Goal: Information Seeking & Learning: Learn about a topic

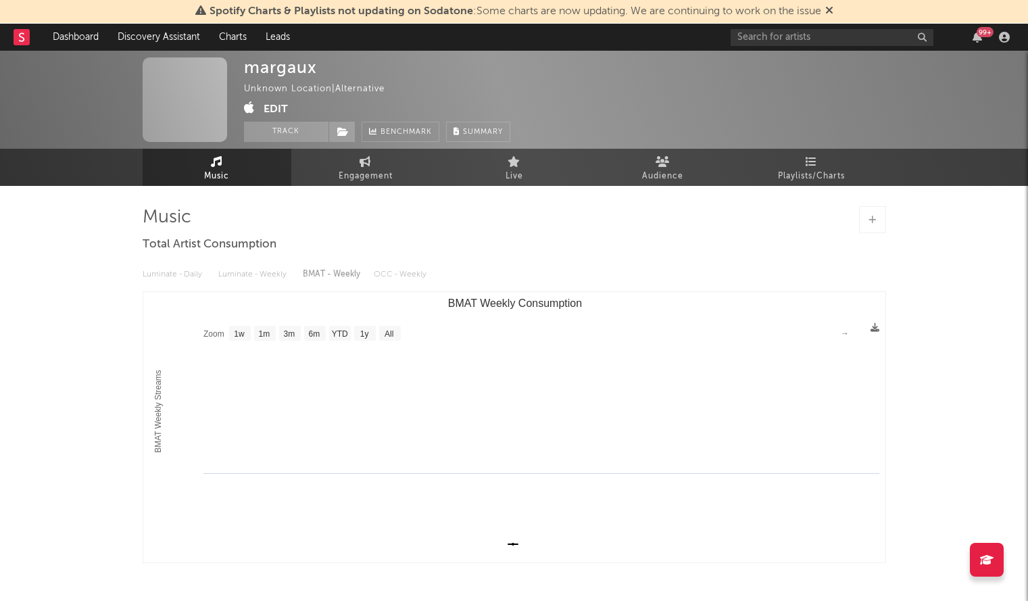
select select "1w"
click at [778, 40] on input "text" at bounding box center [832, 37] width 203 height 17
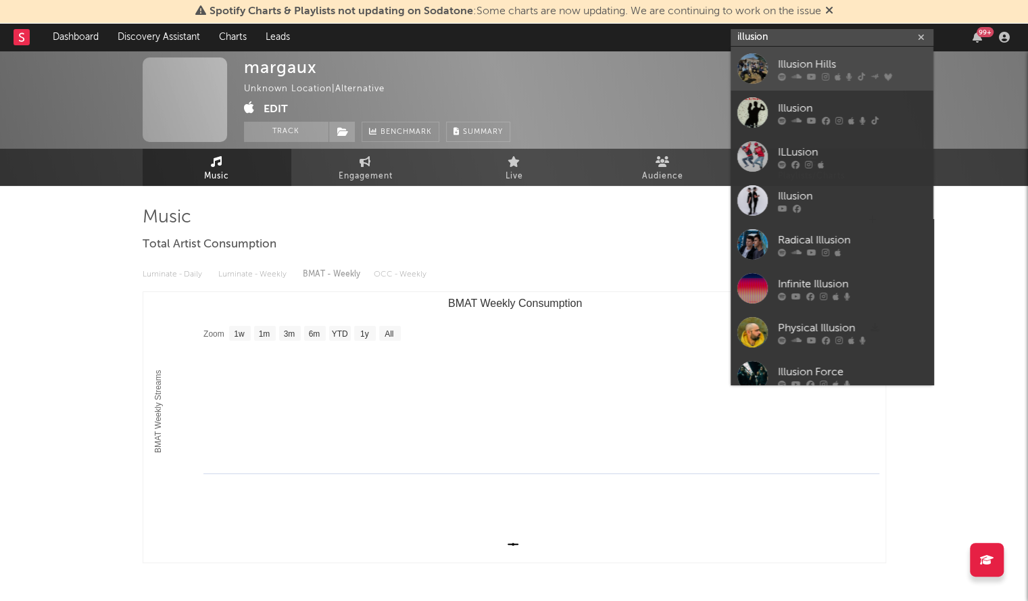
type input "illusion"
click at [757, 60] on div at bounding box center [753, 68] width 30 height 30
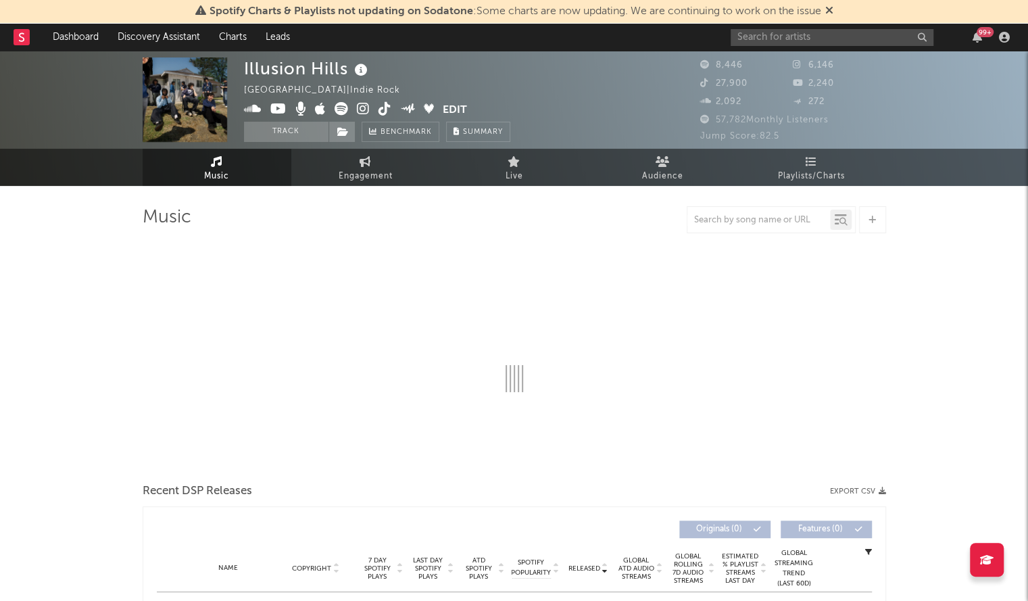
select select "6m"
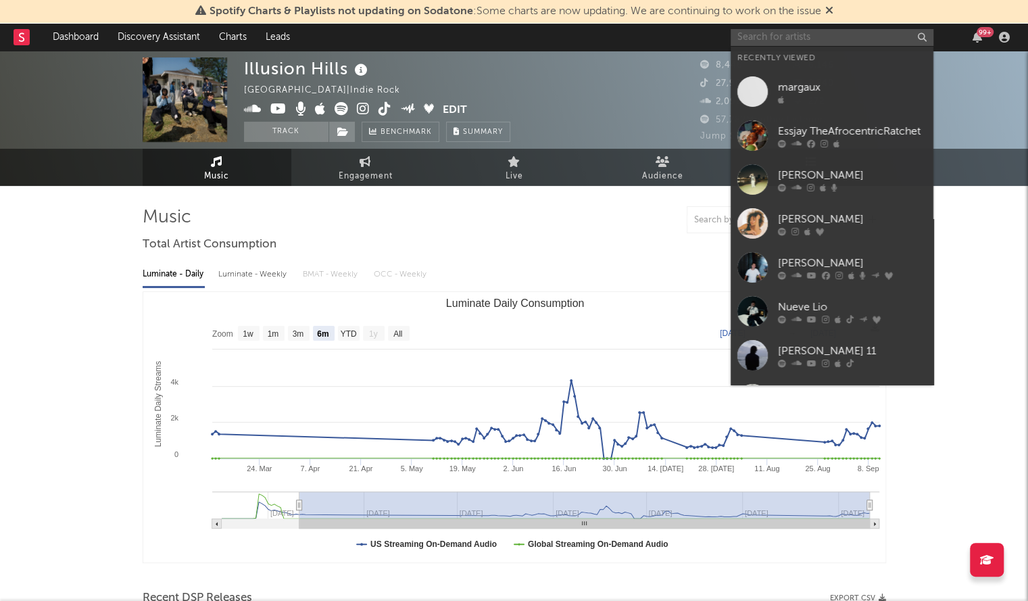
click at [742, 37] on input "text" at bounding box center [832, 37] width 203 height 17
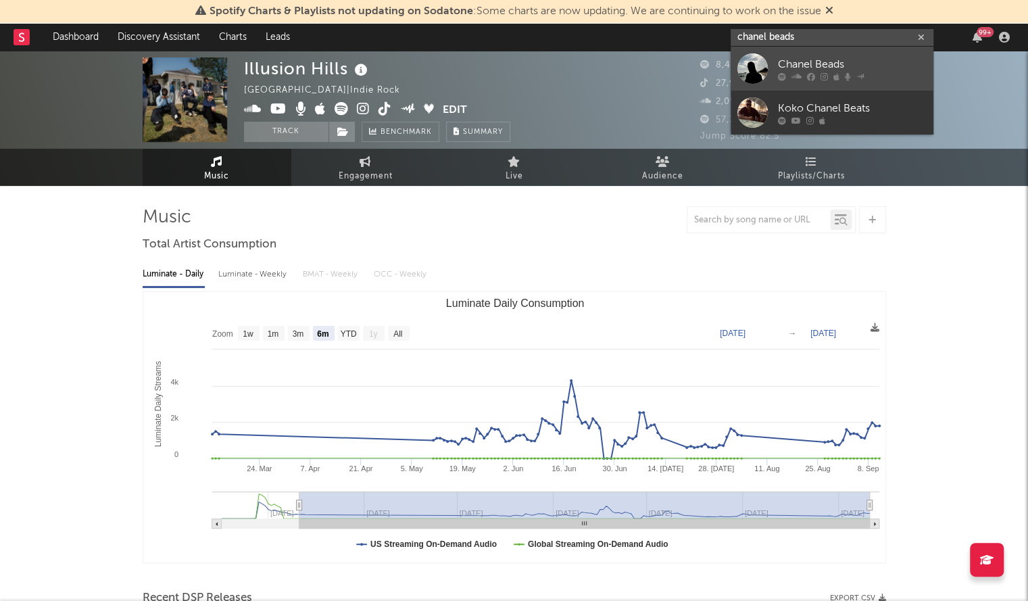
type input "chanel beads"
click at [815, 67] on div "Chanel Beads" at bounding box center [852, 64] width 149 height 16
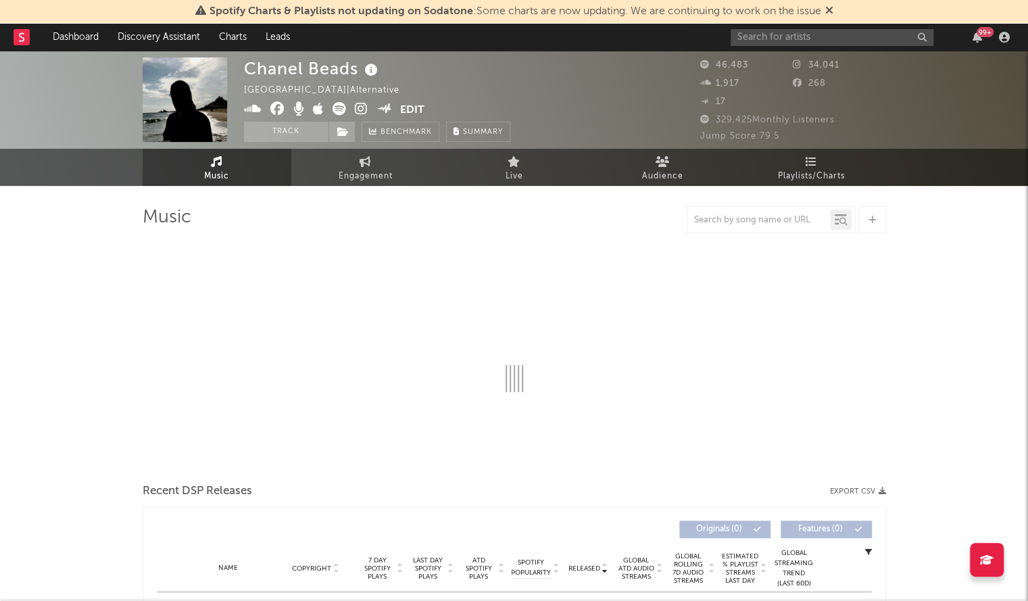
select select "6m"
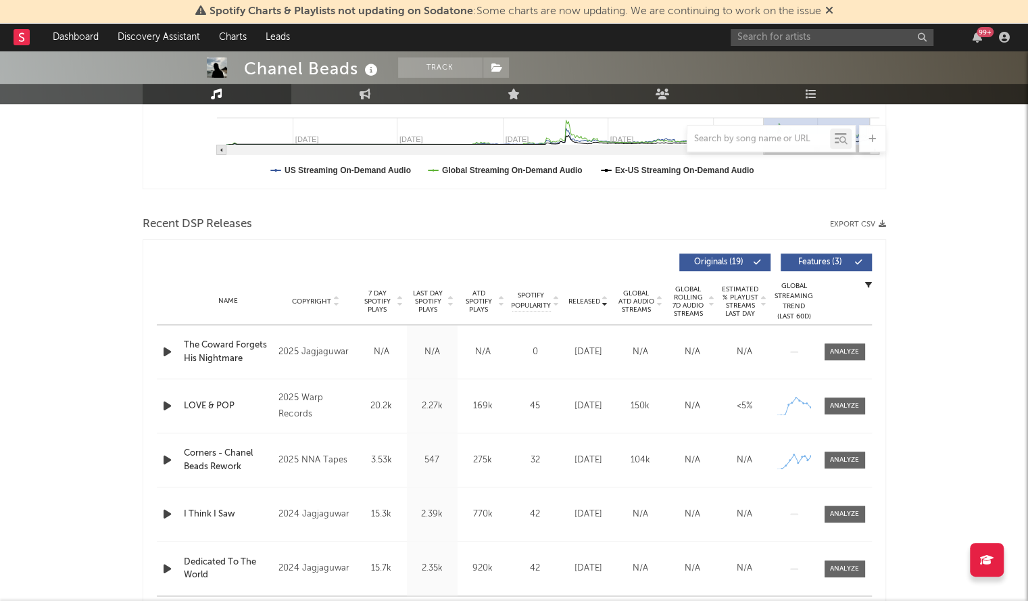
scroll to position [375, 0]
click at [593, 297] on span "Released" at bounding box center [585, 301] width 32 height 8
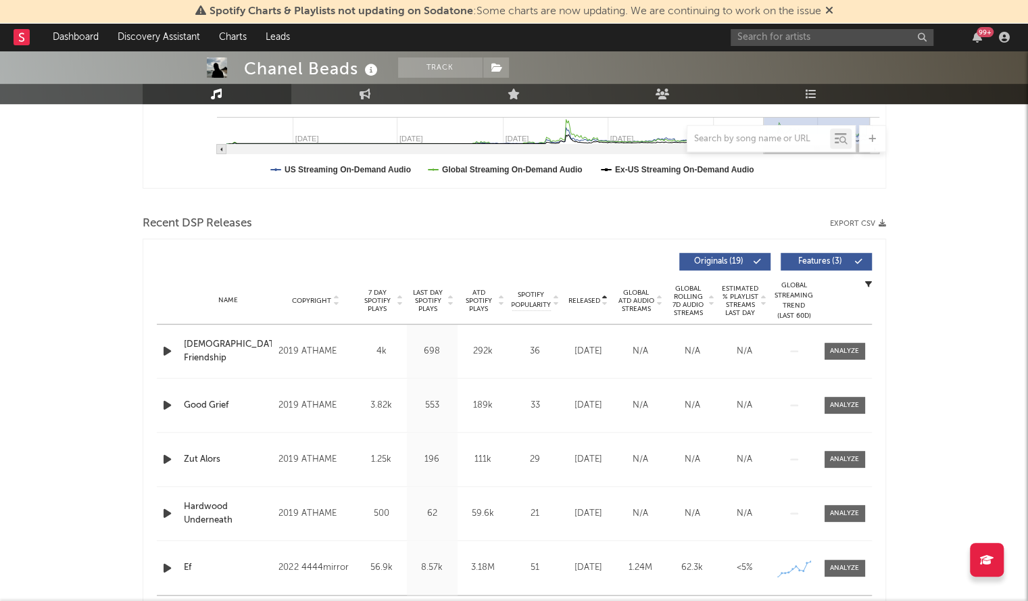
click at [593, 297] on span "Released" at bounding box center [585, 301] width 32 height 8
click at [804, 39] on input "text" at bounding box center [832, 37] width 203 height 17
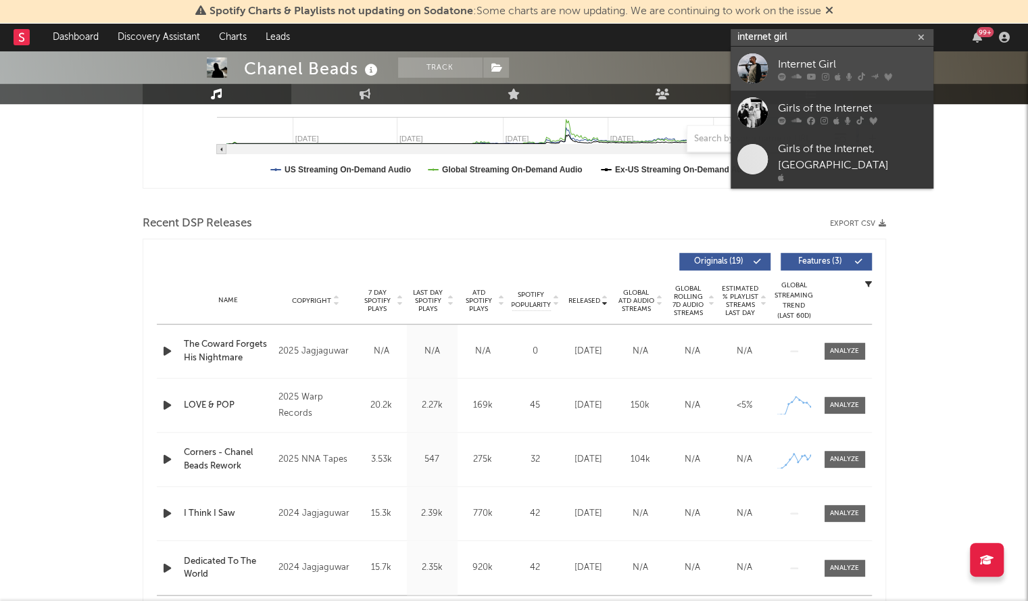
type input "internet girl"
click at [765, 53] on div at bounding box center [753, 68] width 30 height 30
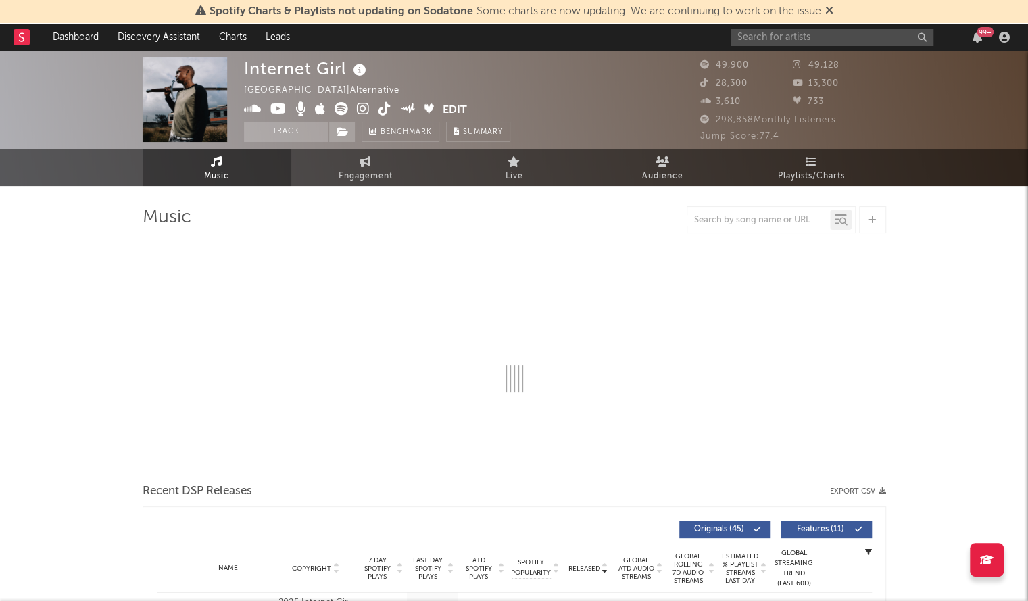
select select "6m"
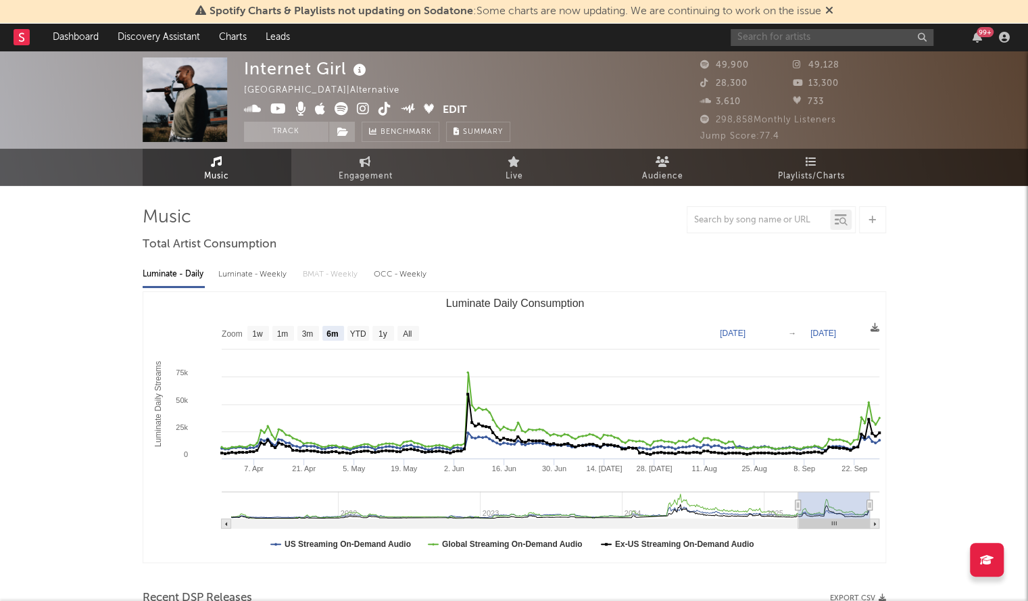
click at [786, 41] on input "text" at bounding box center [832, 37] width 203 height 17
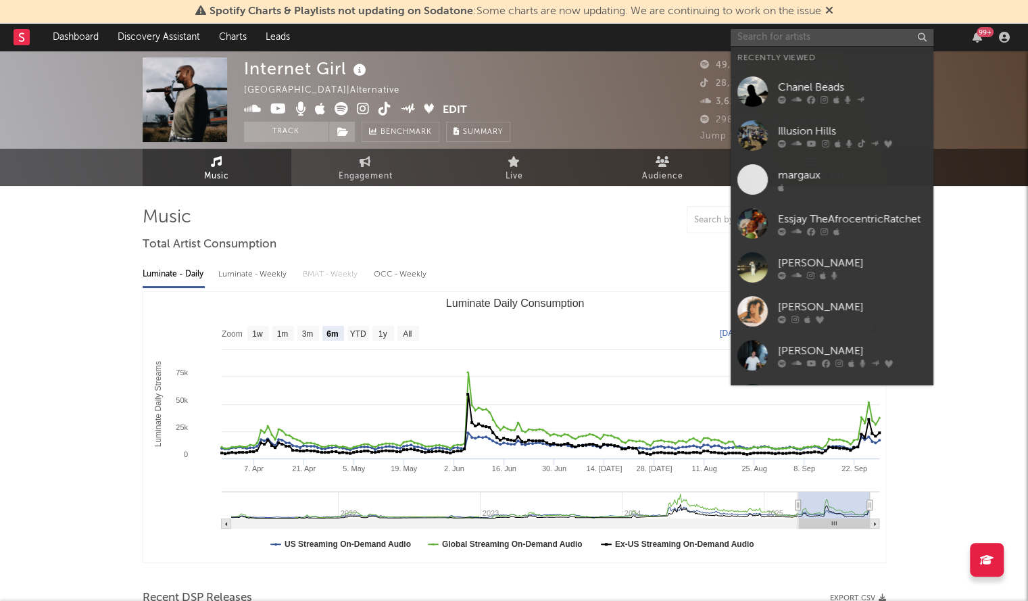
paste input "Janelane"
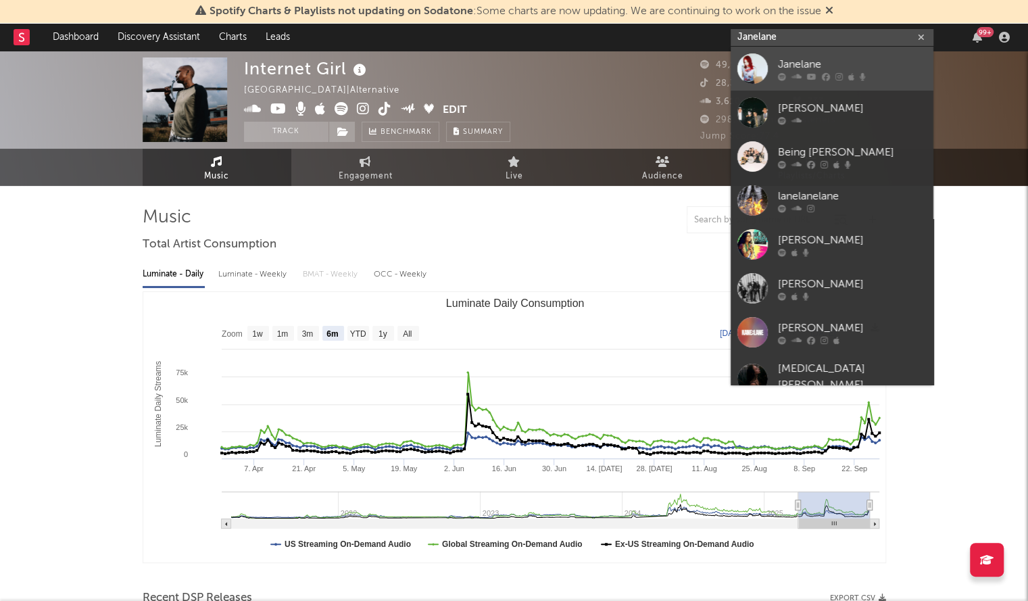
type input "Janelane"
click at [761, 57] on div at bounding box center [753, 68] width 30 height 30
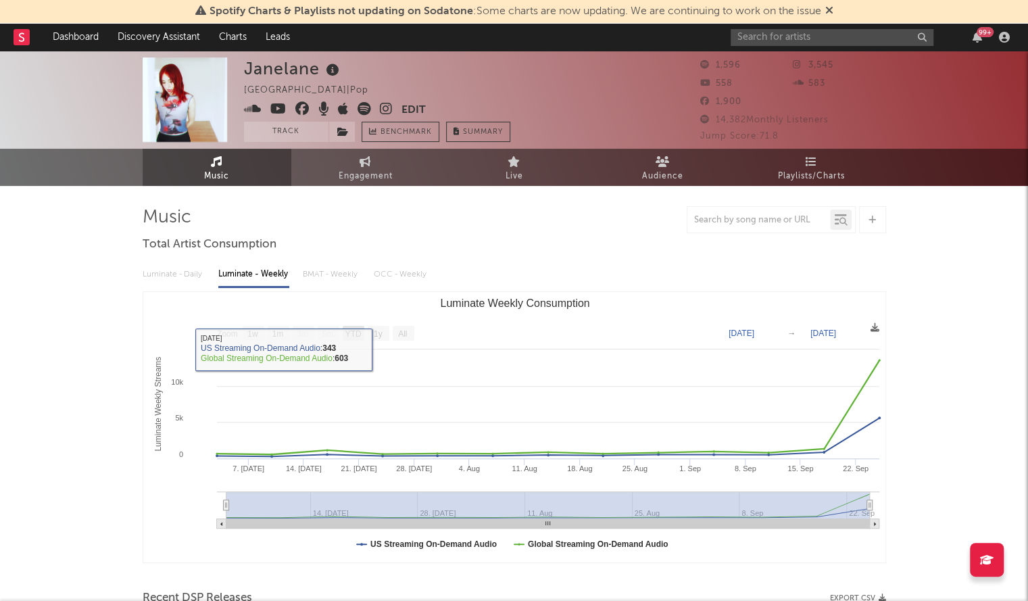
click at [354, 332] on text "YTD" at bounding box center [353, 333] width 16 height 9
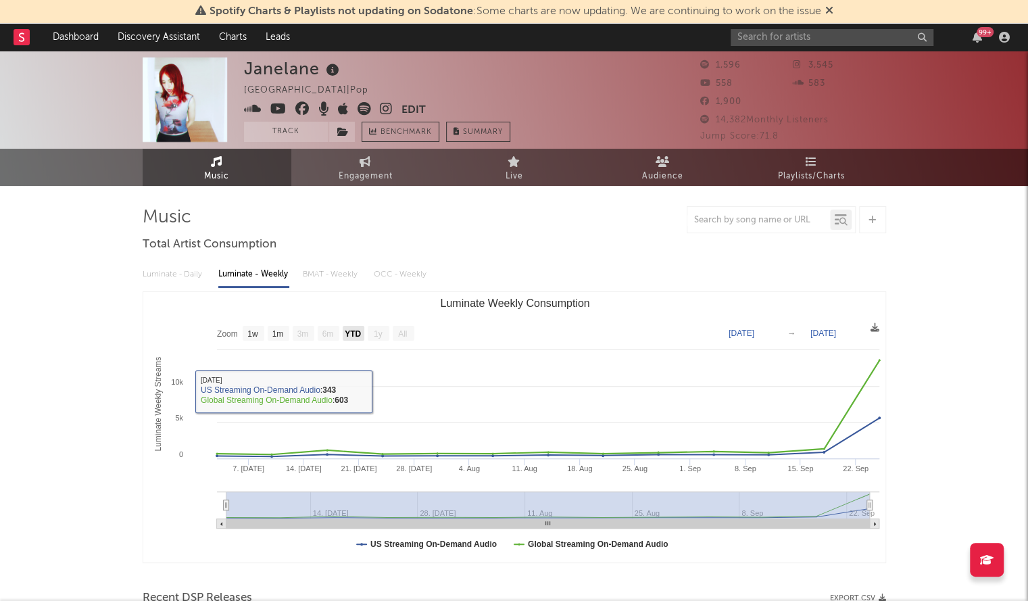
click at [356, 340] on rect "Luminate Weekly Consumption" at bounding box center [354, 333] width 22 height 15
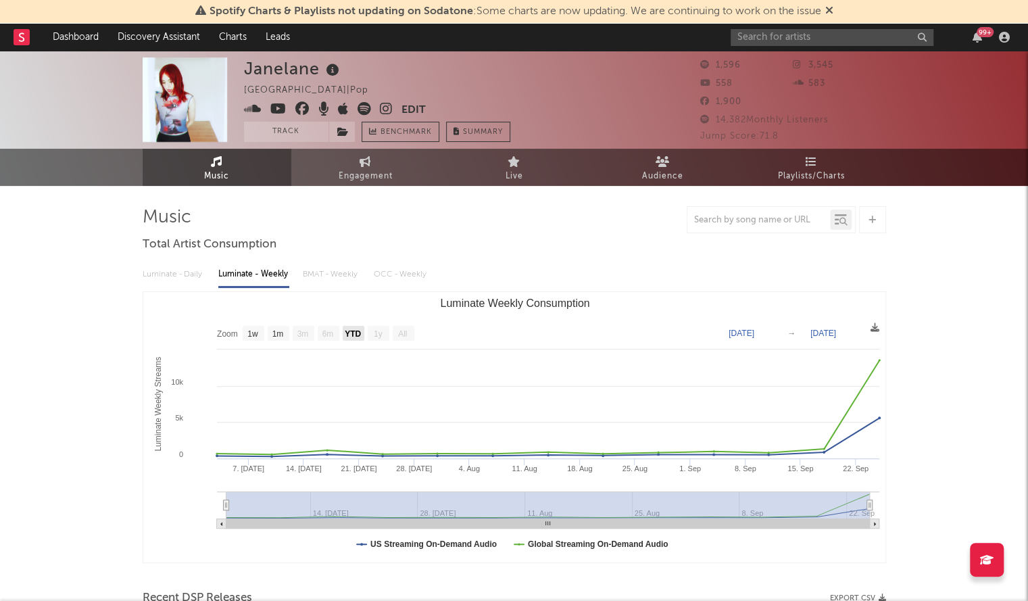
click at [356, 340] on rect "Luminate Weekly Consumption" at bounding box center [354, 333] width 22 height 15
select select "YTD"
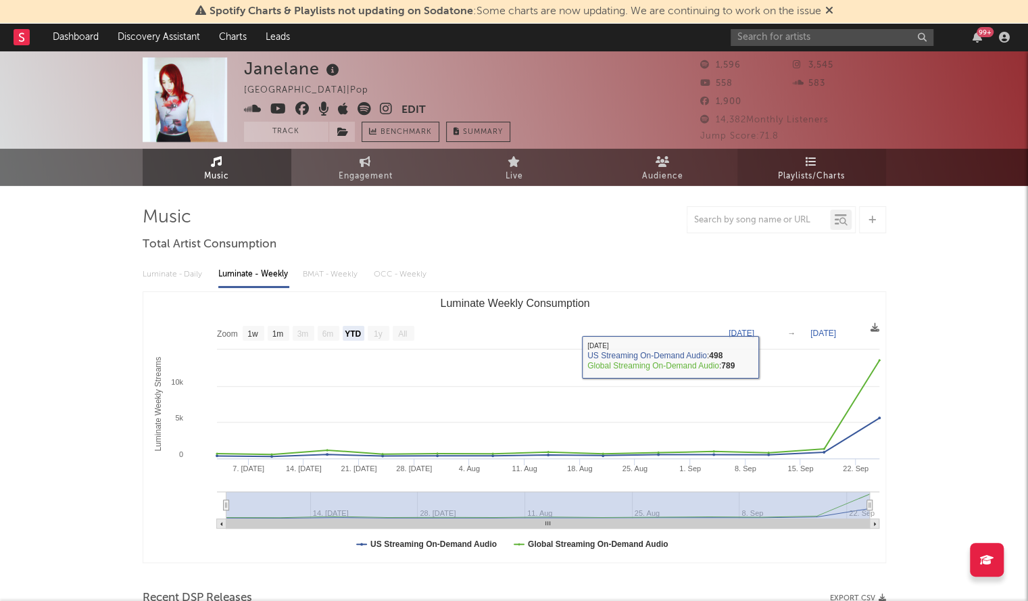
click at [823, 183] on span "Playlists/Charts" at bounding box center [811, 176] width 67 height 16
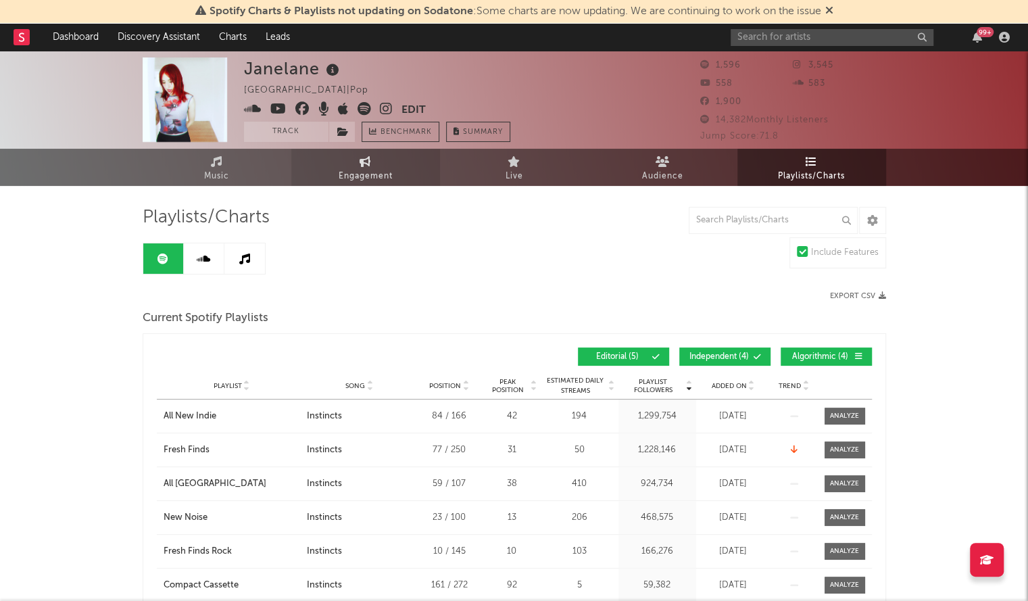
click at [377, 177] on span "Engagement" at bounding box center [366, 176] width 54 height 16
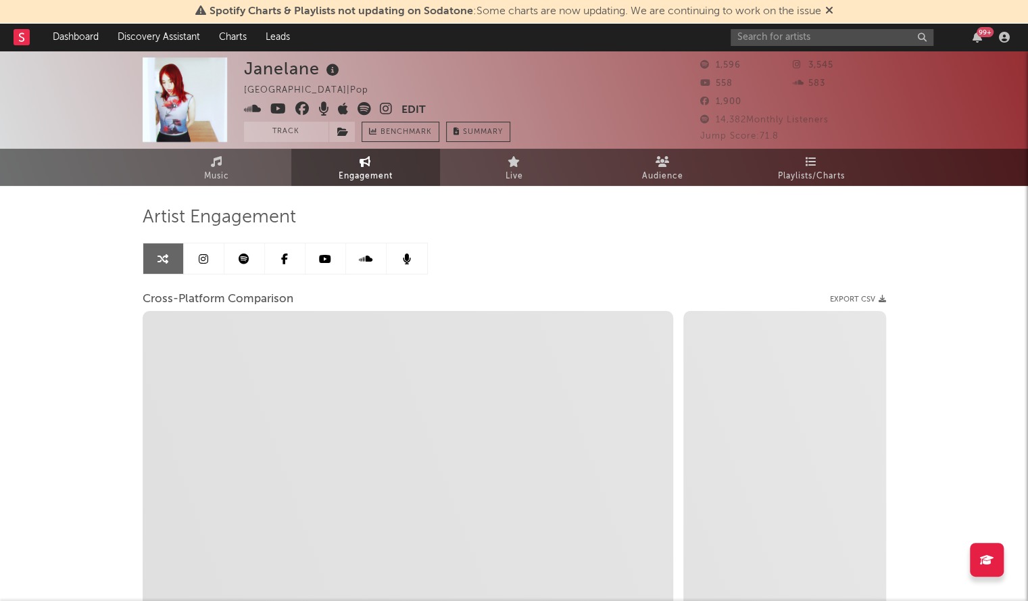
select select "1w"
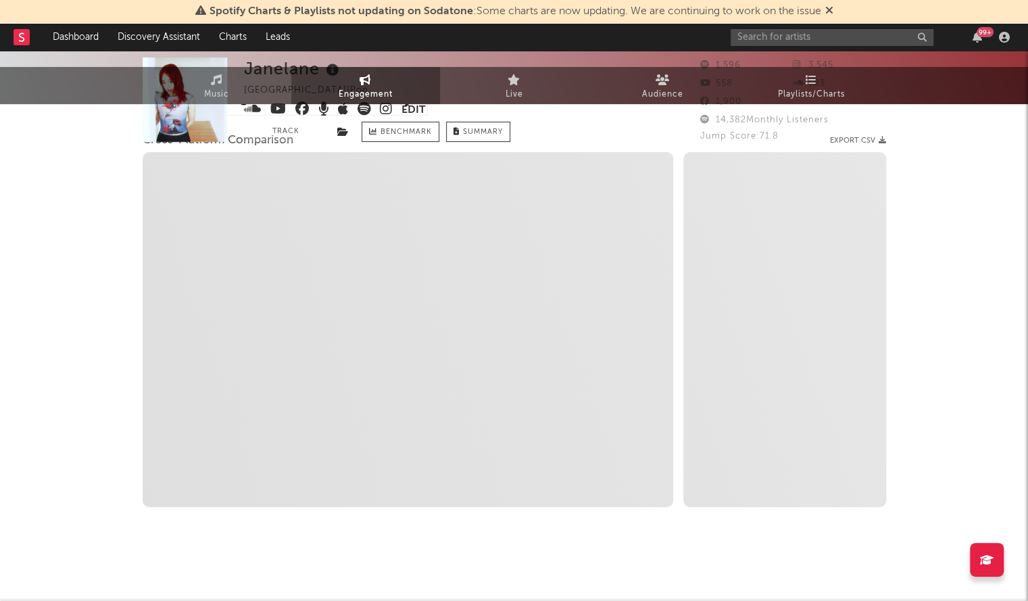
select select "1m"
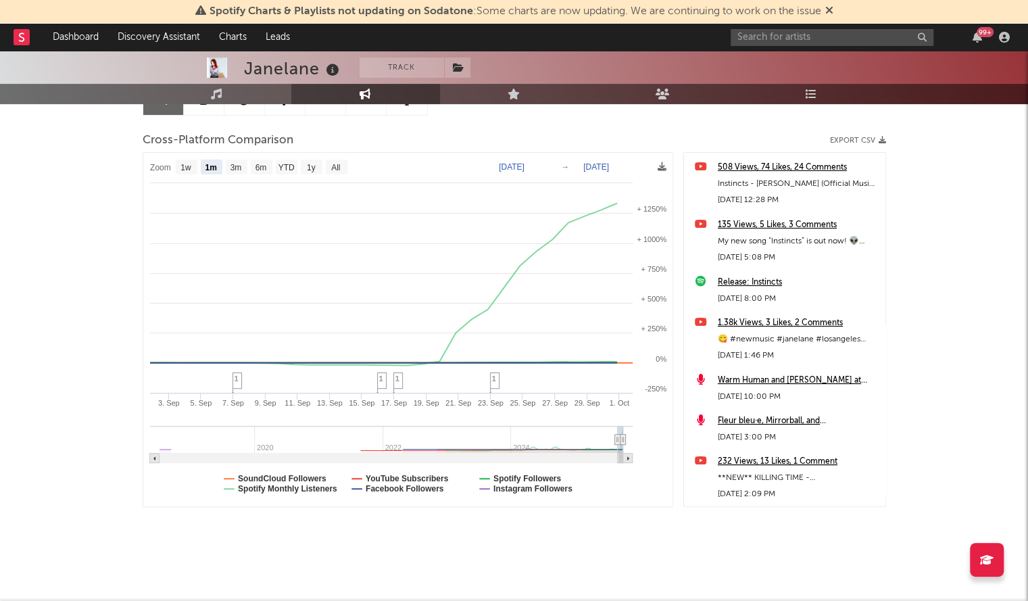
click at [769, 168] on div "508 Views, 74 Likes, 24 Comments" at bounding box center [798, 168] width 161 height 16
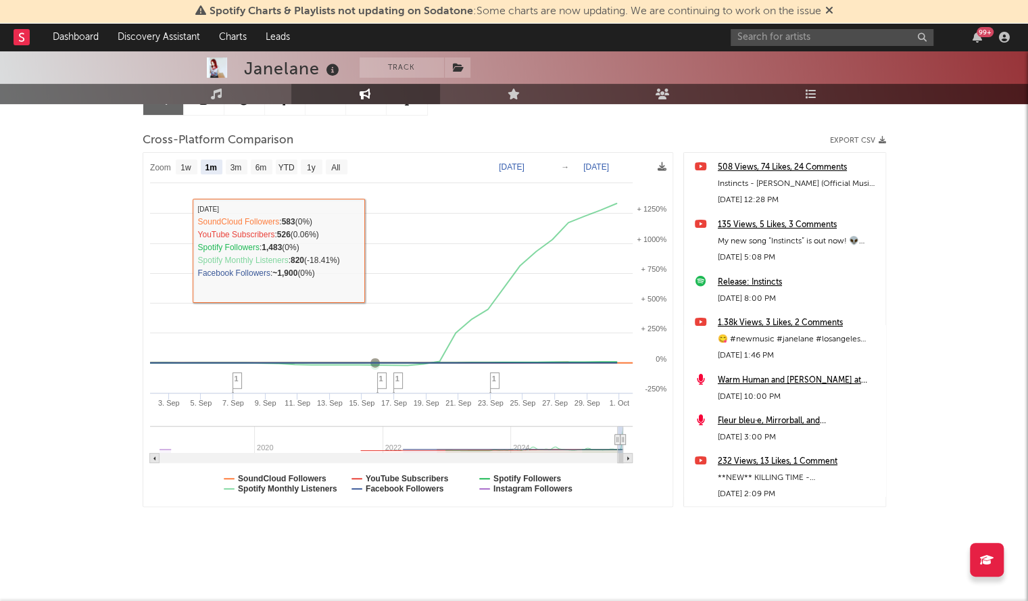
scroll to position [0, 0]
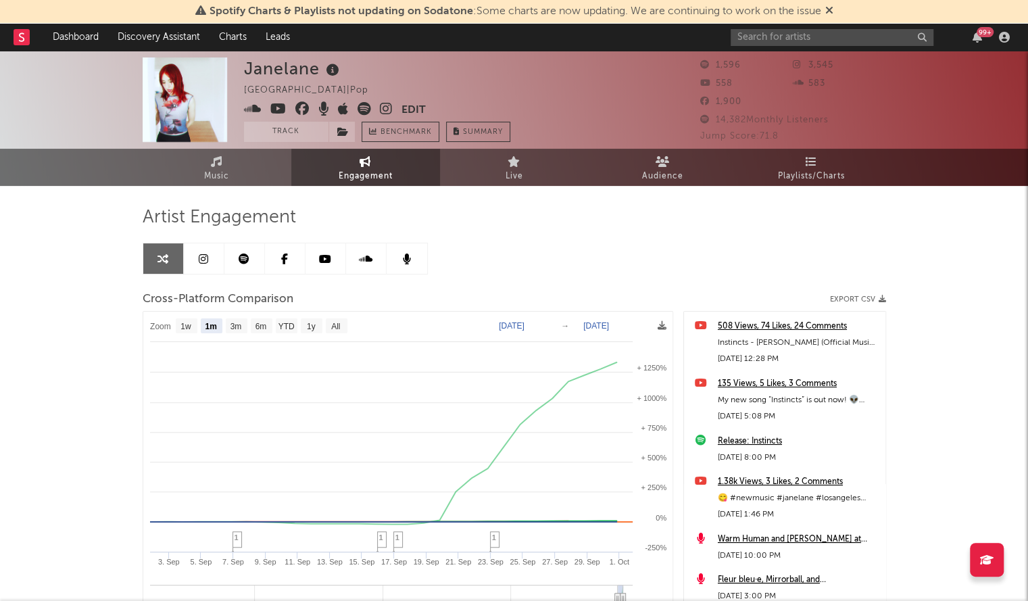
click at [316, 266] on link at bounding box center [326, 258] width 41 height 30
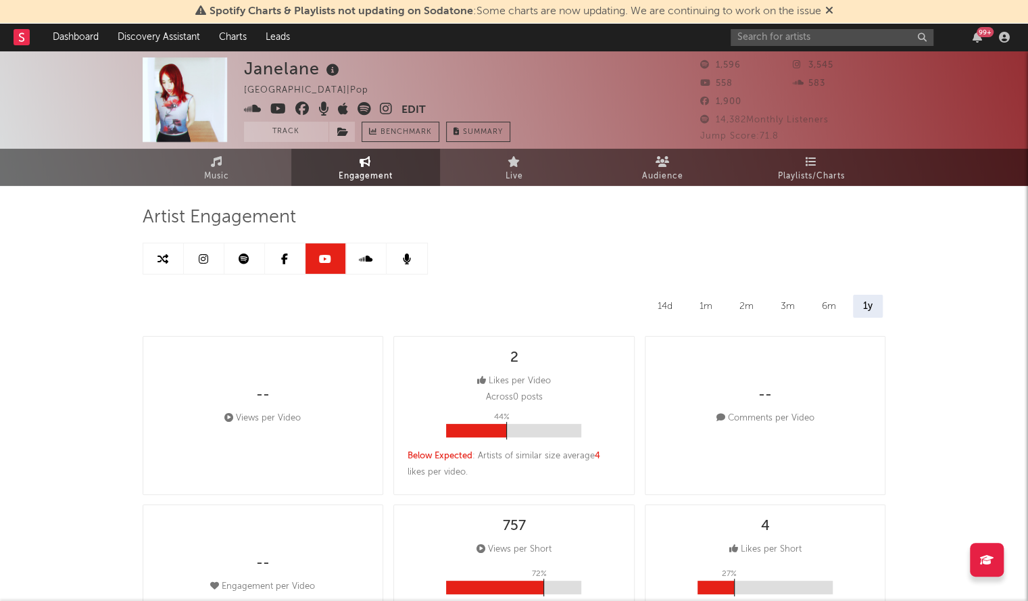
select select "6m"
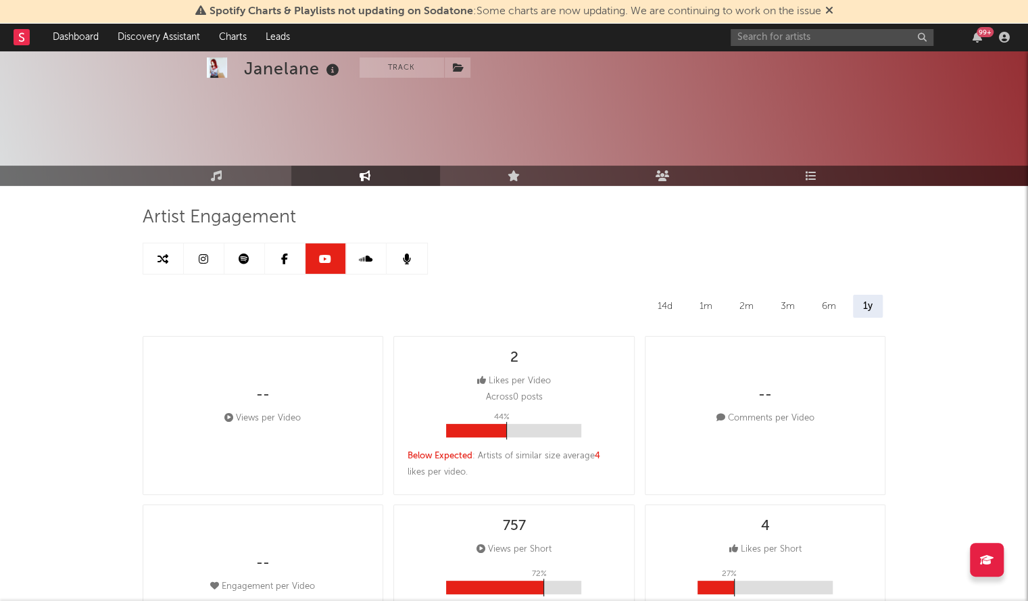
scroll to position [145, 0]
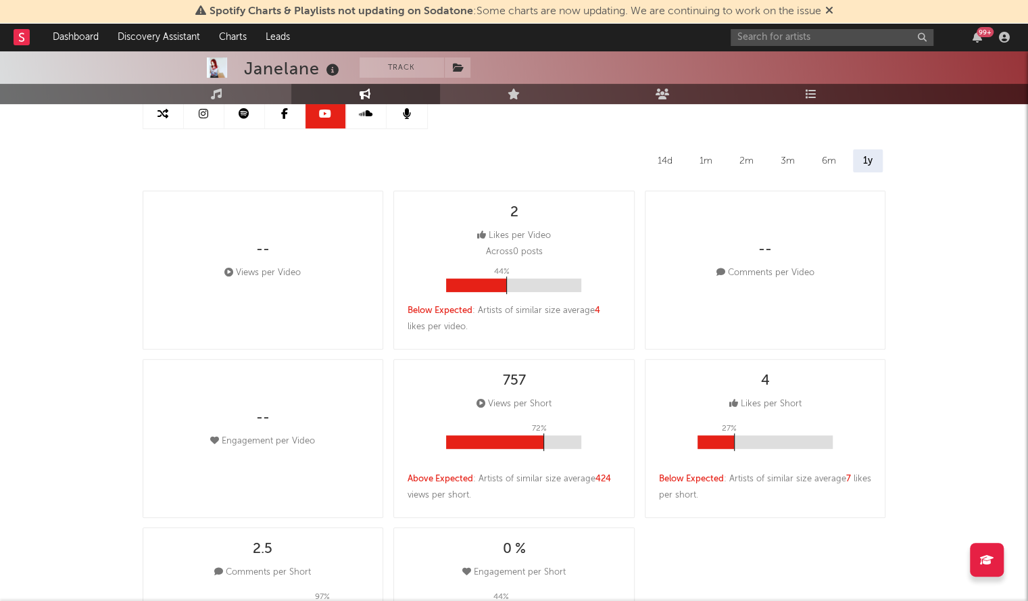
click at [667, 163] on div "14d" at bounding box center [665, 160] width 35 height 23
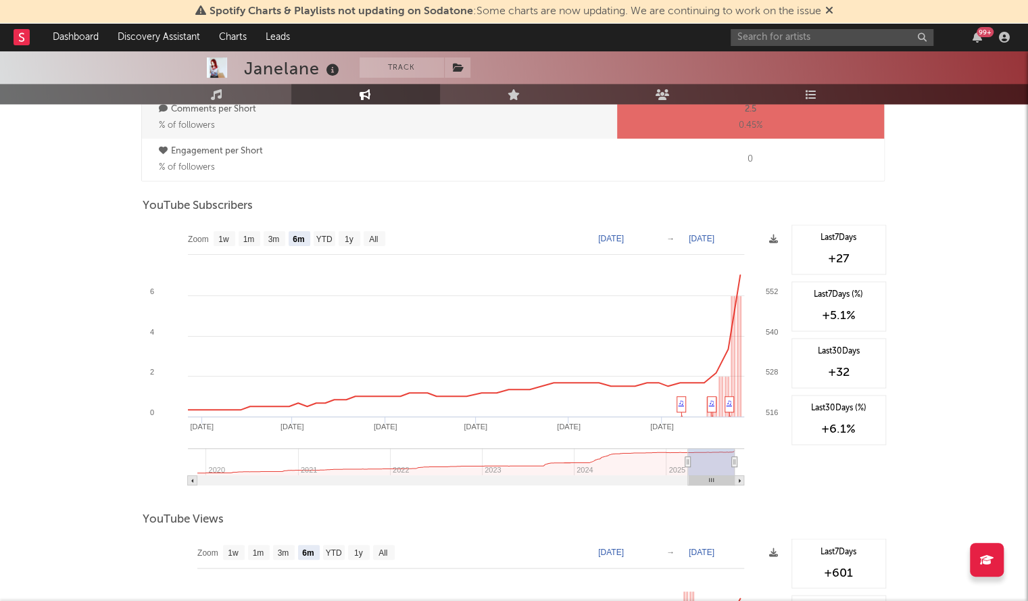
scroll to position [1058, 0]
